Goal: Task Accomplishment & Management: Manage account settings

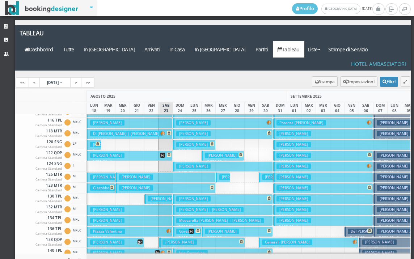
scroll to position [109, 0]
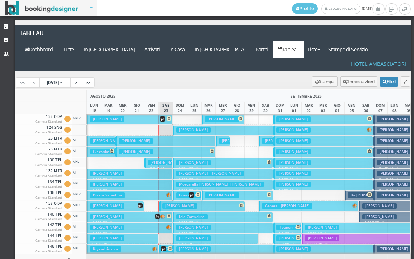
click at [138, 233] on button "Baggi Sara € 434.00 7 notti 2 Adulti + 1 Bambino (8 anni)" at bounding box center [122, 238] width 71 height 10
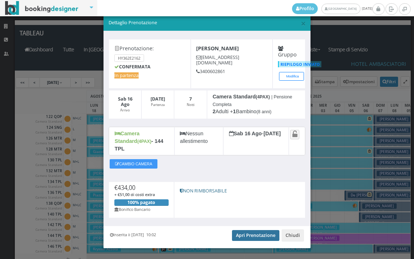
scroll to position [14, 0]
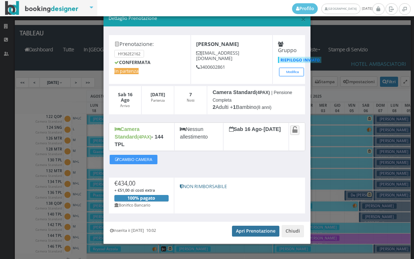
click at [249, 227] on link "Apri Prenotazione" at bounding box center [255, 231] width 47 height 11
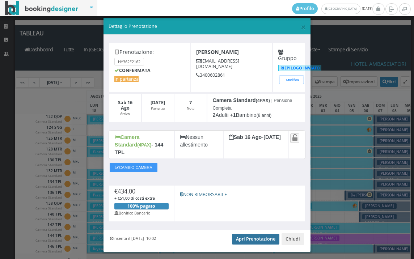
scroll to position [0, 0]
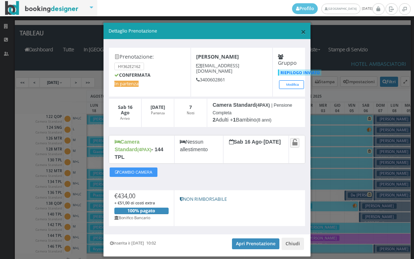
click at [301, 34] on span "×" at bounding box center [303, 31] width 5 height 12
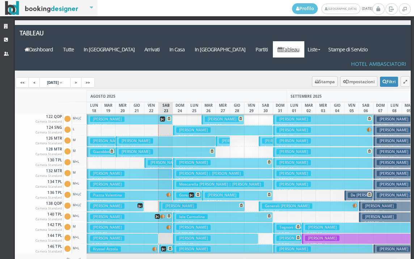
click at [144, 233] on button "Baggi Sara € 434.00 7 notti 2 Adulti + 1 Bambino (8 anni)" at bounding box center [122, 238] width 71 height 10
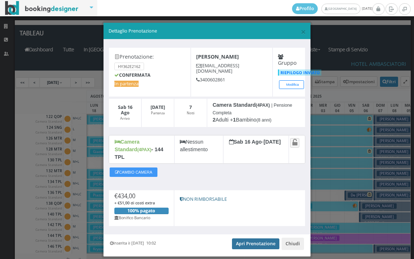
click at [253, 239] on link "Apri Prenotazione" at bounding box center [255, 244] width 47 height 11
click at [301, 31] on span "×" at bounding box center [303, 31] width 5 height 12
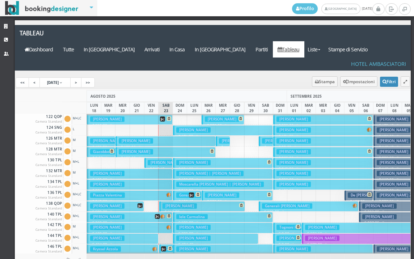
click at [136, 244] on button "Kryssel Azzola € 269.00 7 notti 2 Adulti + 1 Bambino (10 anni)" at bounding box center [122, 249] width 71 height 10
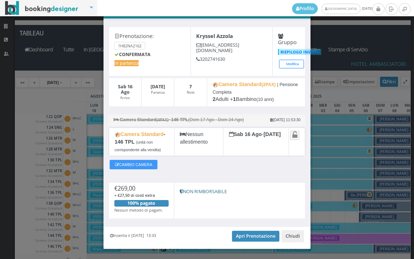
scroll to position [37, 0]
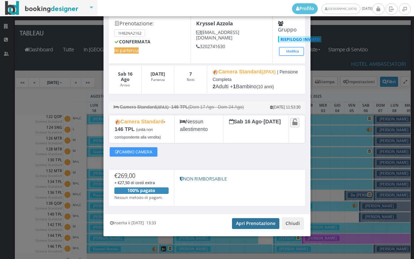
click at [257, 223] on link "Apri Prenotazione" at bounding box center [255, 223] width 47 height 11
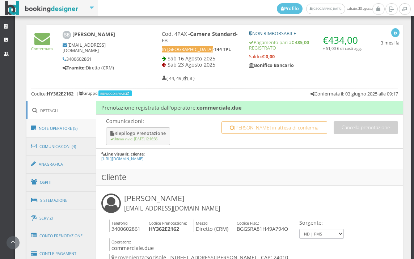
scroll to position [402, 0]
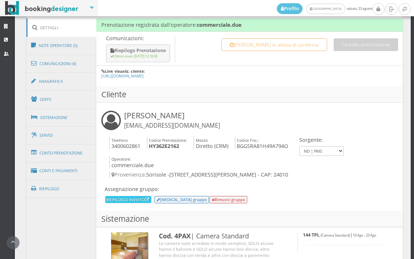
click at [82, 190] on link "Riepilogo" at bounding box center [61, 189] width 70 height 19
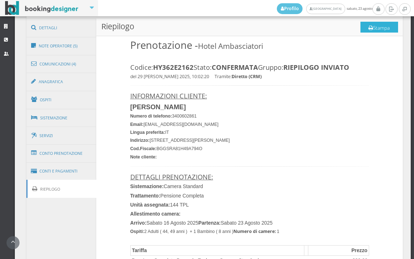
click at [376, 28] on button "Stampa" at bounding box center [379, 27] width 38 height 11
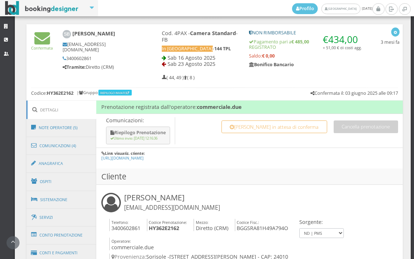
scroll to position [391, 0]
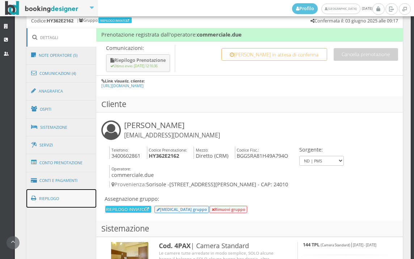
click at [56, 205] on link "Riepilogo" at bounding box center [61, 198] width 70 height 19
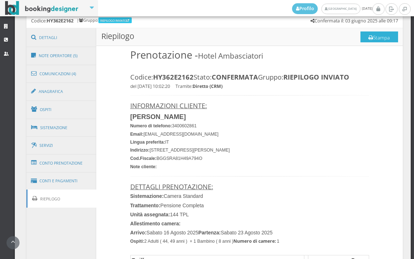
click at [373, 35] on button "Stampa" at bounding box center [379, 36] width 38 height 11
click at [55, 188] on link "Conti e Pagamenti" at bounding box center [61, 181] width 70 height 18
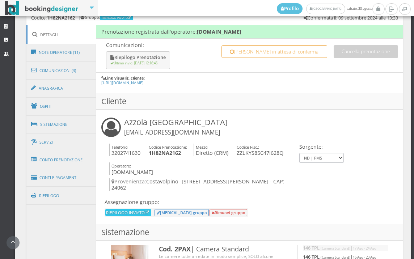
scroll to position [402, 0]
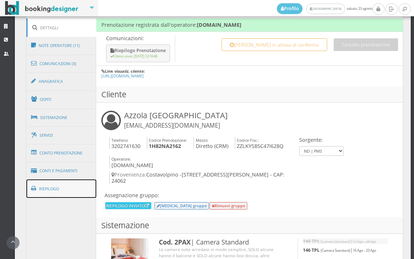
click at [62, 191] on link "Riepilogo" at bounding box center [61, 189] width 70 height 19
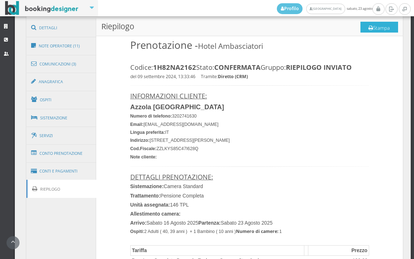
click at [375, 25] on button "Stampa" at bounding box center [379, 27] width 38 height 11
click at [57, 174] on link "Conti e Pagamenti" at bounding box center [61, 171] width 70 height 18
